Goal: Transaction & Acquisition: Purchase product/service

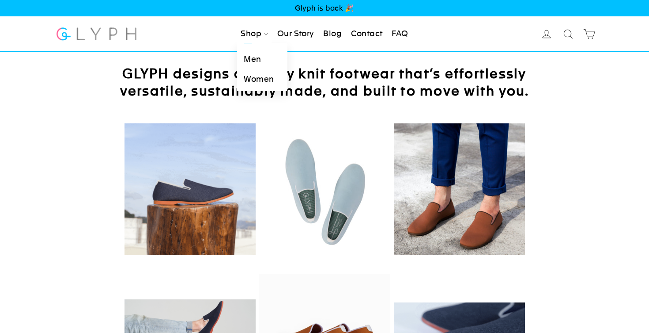
click at [255, 60] on link "Men" at bounding box center [262, 59] width 50 height 20
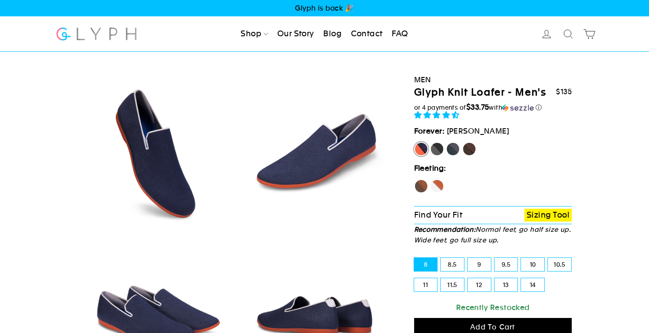
select select "highest-rating"
click at [435, 156] on label "Panther" at bounding box center [437, 149] width 14 height 14
click at [431, 142] on input "Panther" at bounding box center [430, 142] width 0 height 0
radio input "true"
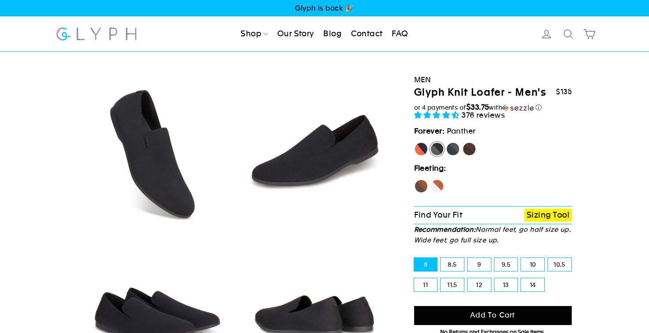
click at [450, 156] on label "Rhino" at bounding box center [453, 149] width 14 height 14
click at [447, 142] on input "Rhino" at bounding box center [446, 142] width 0 height 0
radio input "true"
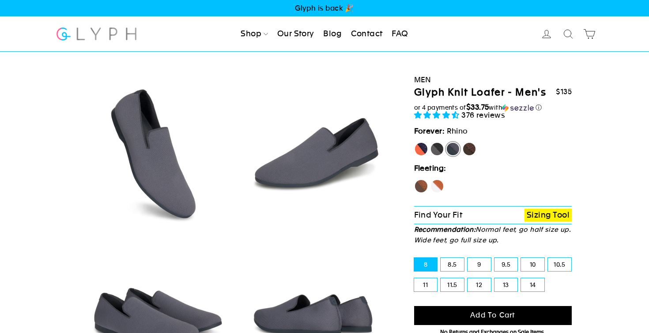
click at [469, 156] on label "Mustang" at bounding box center [469, 149] width 14 height 14
click at [463, 142] on input "Mustang" at bounding box center [462, 142] width 0 height 0
radio input "true"
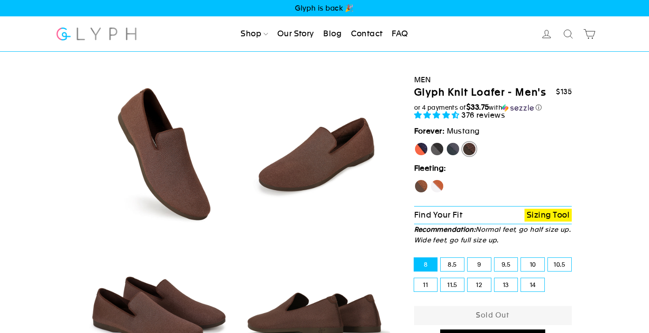
click at [419, 193] on label "Hawk" at bounding box center [421, 186] width 14 height 14
click at [415, 179] on input "Hawk" at bounding box center [414, 179] width 0 height 0
radio input "true"
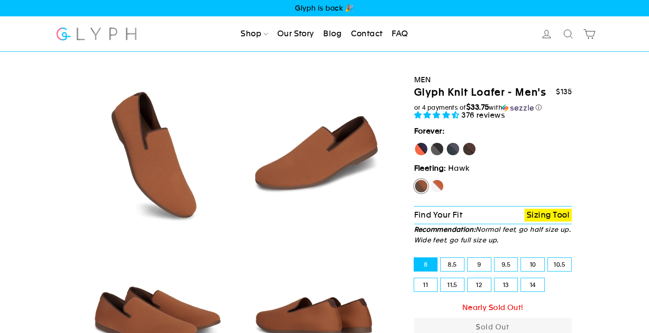
click at [440, 193] on label "Fox" at bounding box center [437, 186] width 14 height 14
click at [431, 179] on input "Fox" at bounding box center [430, 179] width 0 height 0
radio input "true"
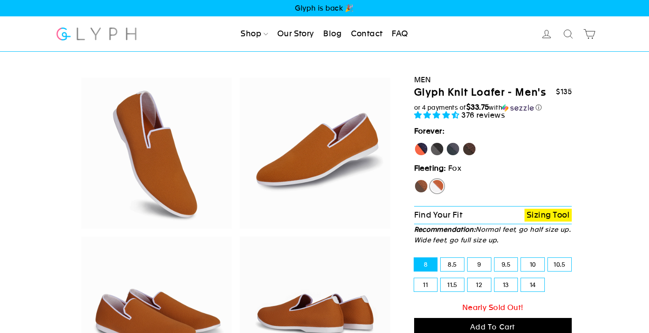
click at [450, 156] on label "Rhino" at bounding box center [453, 149] width 14 height 14
click at [447, 142] on input "Rhino" at bounding box center [446, 142] width 0 height 0
radio input "true"
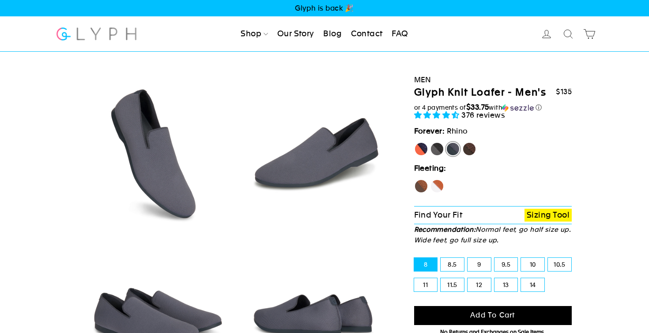
click at [435, 156] on label "Panther" at bounding box center [437, 149] width 14 height 14
click at [431, 142] on input "Panther" at bounding box center [430, 142] width 0 height 0
radio input "true"
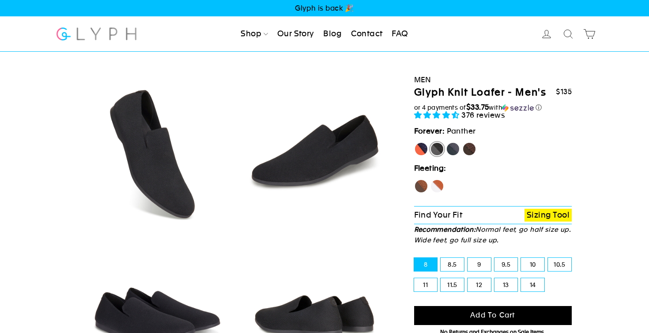
click at [453, 156] on label "Rhino" at bounding box center [453, 149] width 14 height 14
click at [447, 142] on input "Rhino" at bounding box center [446, 142] width 0 height 0
radio input "true"
